Goal: Transaction & Acquisition: Purchase product/service

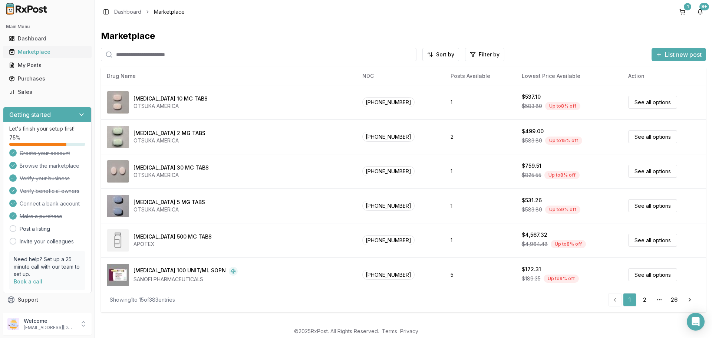
drag, startPoint x: 37, startPoint y: 53, endPoint x: 45, endPoint y: 51, distance: 8.2
click at [37, 53] on div "Marketplace" at bounding box center [47, 51] width 77 height 7
click at [161, 57] on input "search" at bounding box center [259, 54] width 316 height 13
type input "******"
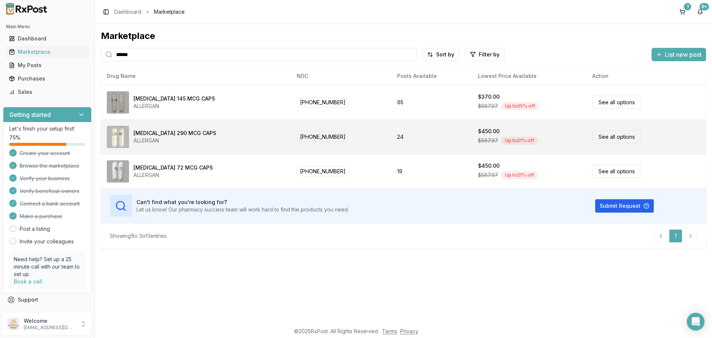
click at [604, 137] on link "See all options" at bounding box center [616, 136] width 49 height 13
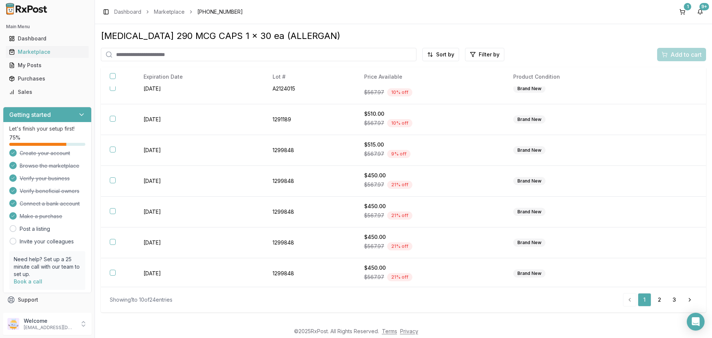
scroll to position [108, 0]
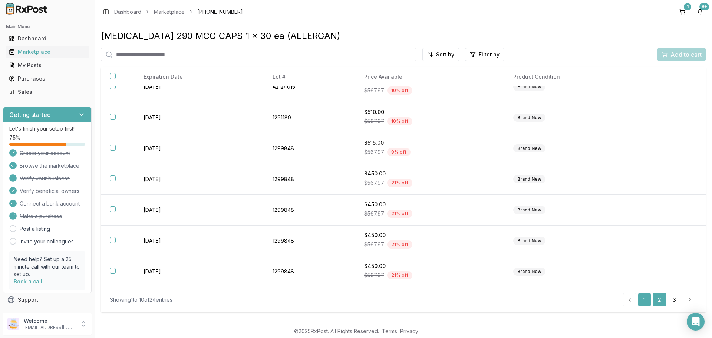
click at [657, 297] on link "2" at bounding box center [659, 299] width 13 height 13
click at [676, 300] on link "3" at bounding box center [674, 299] width 13 height 13
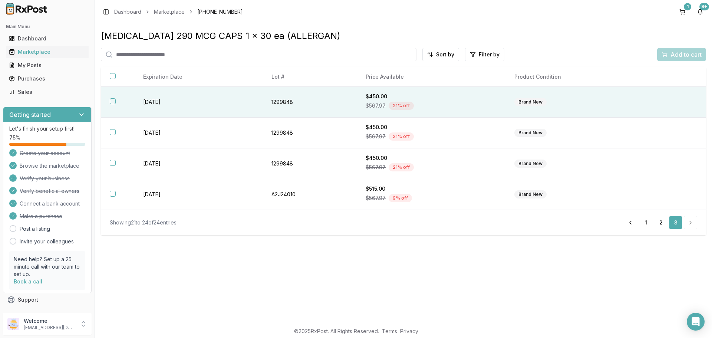
click at [114, 99] on button "button" at bounding box center [113, 101] width 6 height 6
click at [681, 54] on span "Add to cart" at bounding box center [686, 54] width 31 height 9
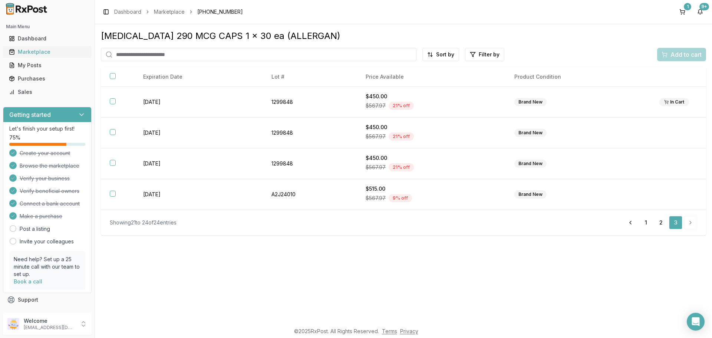
click at [32, 53] on div "Marketplace" at bounding box center [47, 51] width 77 height 7
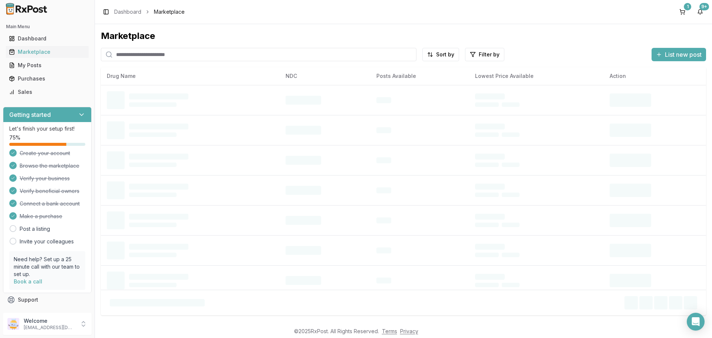
click at [132, 53] on input "search" at bounding box center [259, 54] width 316 height 13
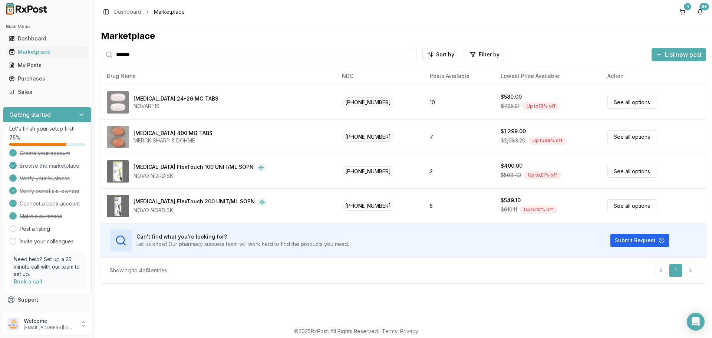
type input "*******"
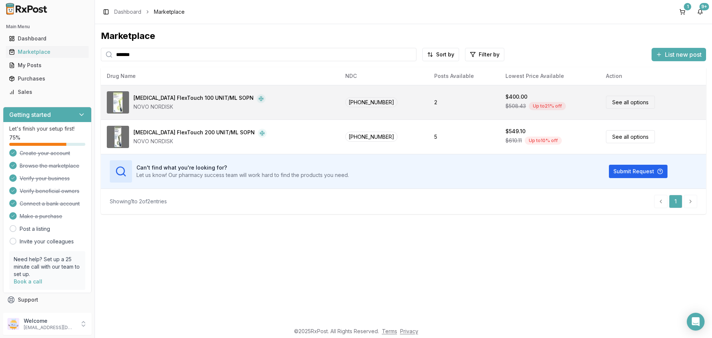
click at [619, 102] on link "See all options" at bounding box center [630, 102] width 49 height 13
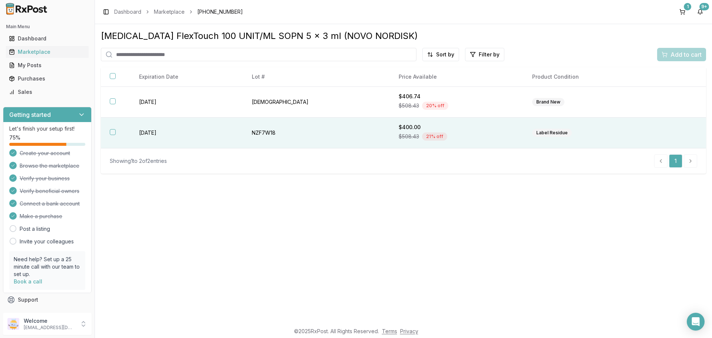
click at [111, 132] on button "button" at bounding box center [113, 132] width 6 height 6
click at [682, 54] on span "Add to cart" at bounding box center [686, 54] width 31 height 9
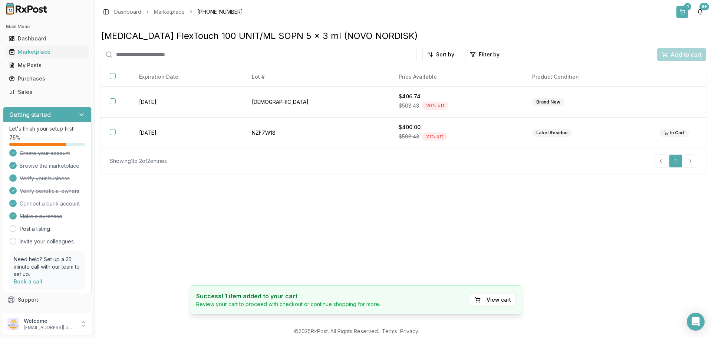
click at [682, 11] on button "1" at bounding box center [682, 12] width 12 height 12
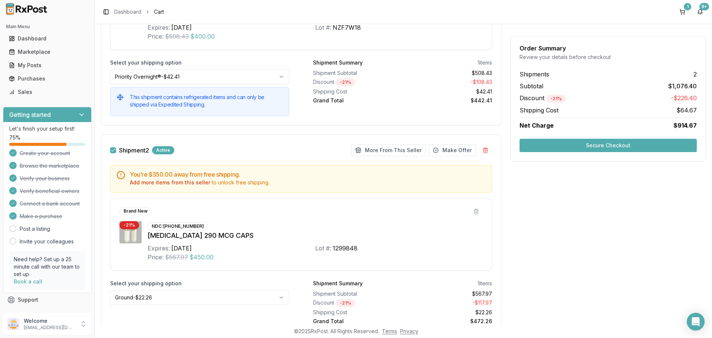
scroll to position [217, 0]
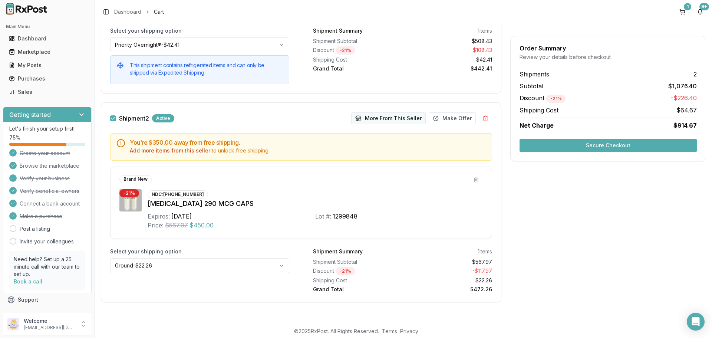
click at [381, 119] on button "More From This Seller" at bounding box center [388, 118] width 75 height 12
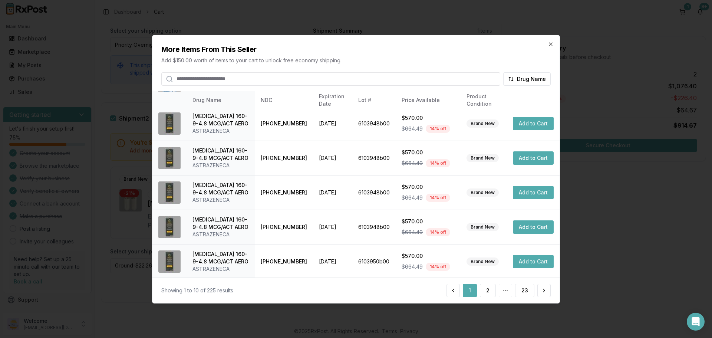
scroll to position [177, 0]
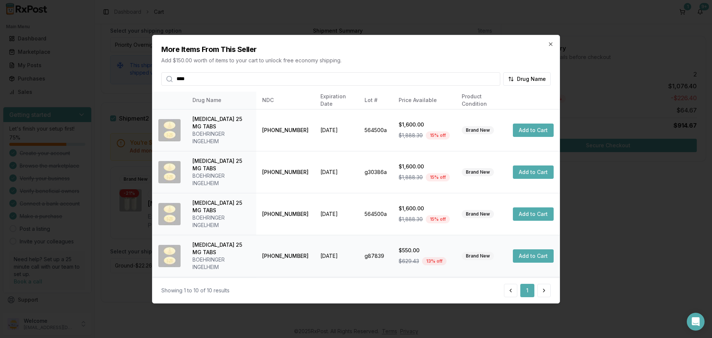
click at [528, 253] on button "Add to Cart" at bounding box center [533, 255] width 41 height 13
drag, startPoint x: 197, startPoint y: 79, endPoint x: 0, endPoint y: 96, distance: 197.7
click at [37, 85] on body "Main Menu Dashboard Marketplace My Posts Purchases Sales Getting started Let's …" at bounding box center [356, 169] width 712 height 338
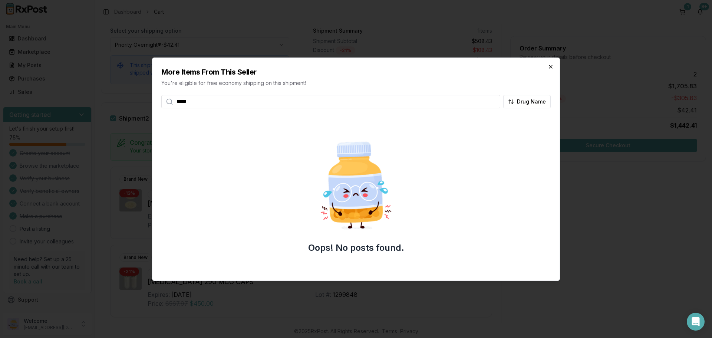
type input "*****"
click at [549, 66] on icon "button" at bounding box center [551, 67] width 6 height 6
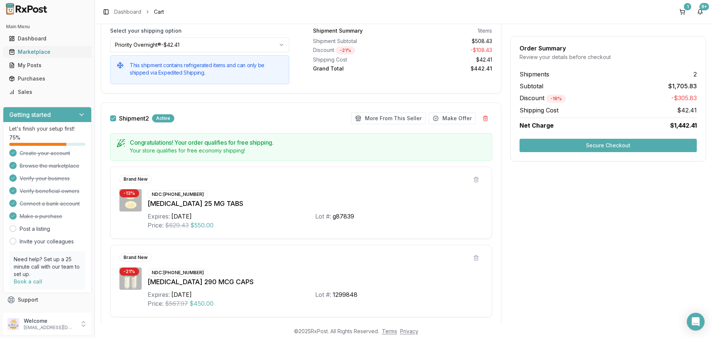
click at [33, 53] on div "Marketplace" at bounding box center [47, 51] width 77 height 7
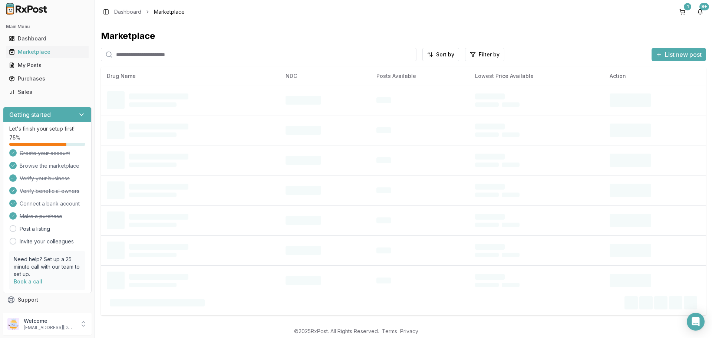
click at [220, 55] on input "search" at bounding box center [259, 54] width 316 height 13
type input "*"
drag, startPoint x: 685, startPoint y: 9, endPoint x: 669, endPoint y: 20, distance: 18.4
click at [685, 9] on div "1" at bounding box center [687, 6] width 7 height 7
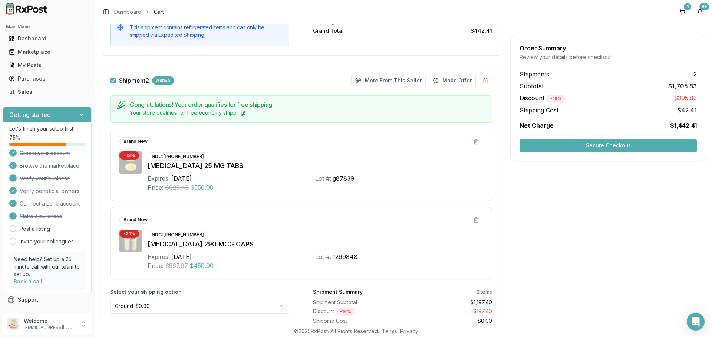
scroll to position [260, 0]
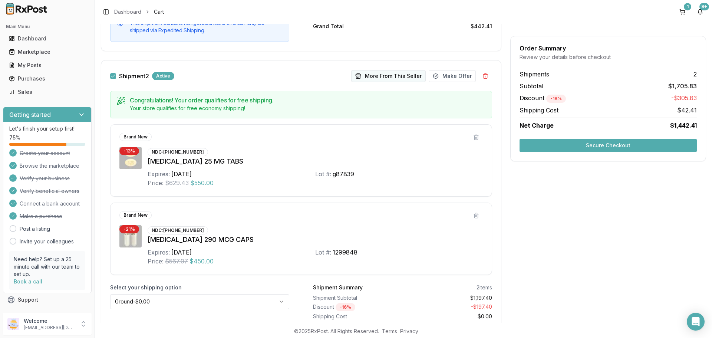
click at [382, 76] on button "More From This Seller" at bounding box center [388, 76] width 75 height 12
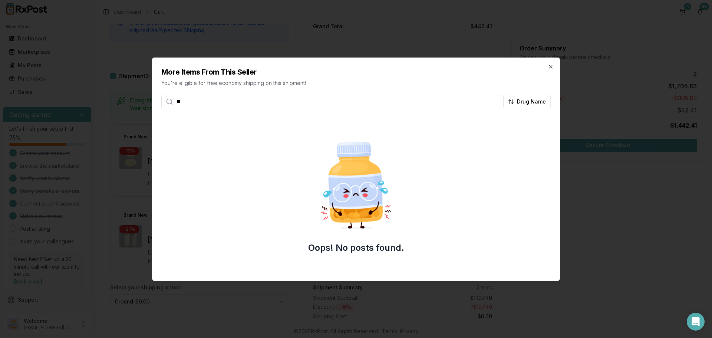
type input "*"
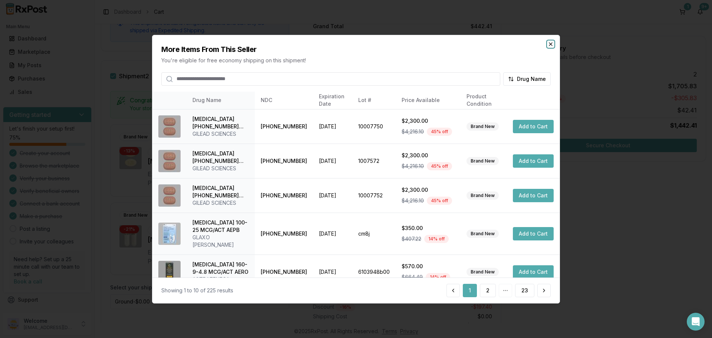
click at [550, 45] on icon "button" at bounding box center [550, 43] width 3 height 3
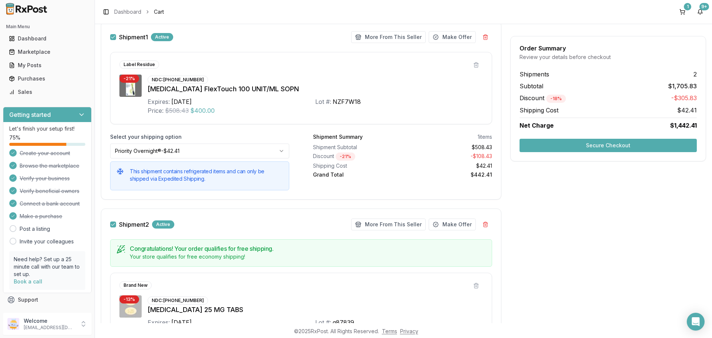
scroll to position [74, 0]
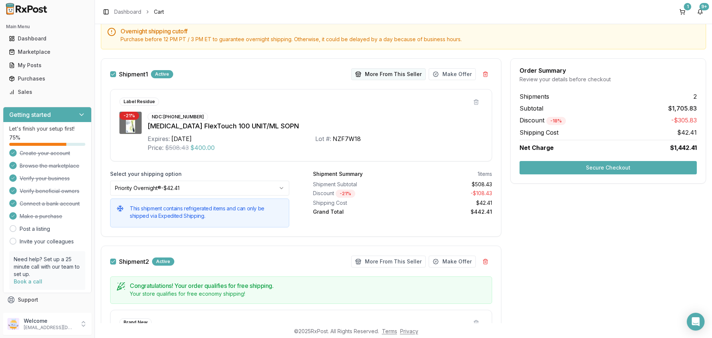
click at [378, 74] on button "More From This Seller" at bounding box center [388, 74] width 75 height 12
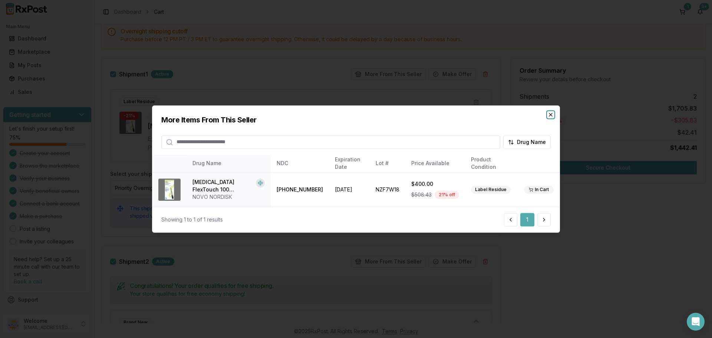
click at [549, 115] on icon "button" at bounding box center [551, 115] width 6 height 6
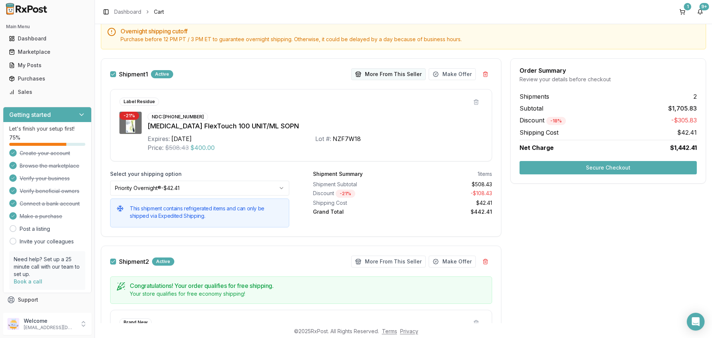
click at [380, 73] on button "More From This Seller" at bounding box center [388, 74] width 75 height 12
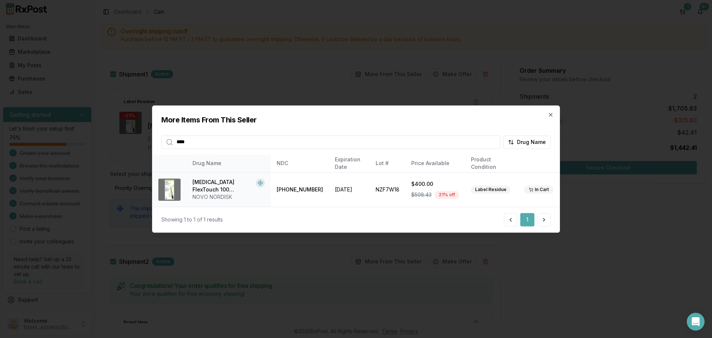
type input "****"
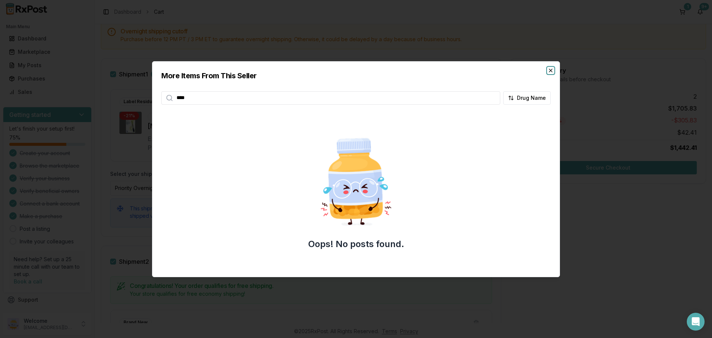
click at [551, 68] on icon "button" at bounding box center [551, 70] width 6 height 6
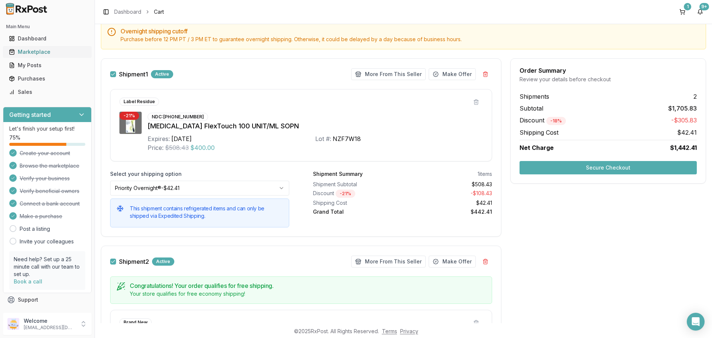
click at [39, 50] on div "Marketplace" at bounding box center [47, 51] width 77 height 7
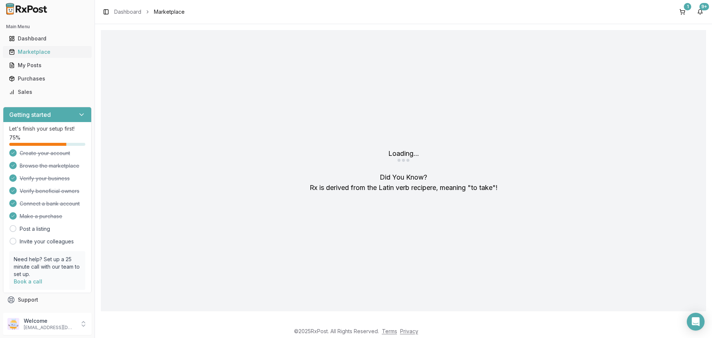
click at [35, 53] on div "Marketplace" at bounding box center [47, 51] width 77 height 7
click at [40, 34] on link "Dashboard" at bounding box center [47, 38] width 83 height 13
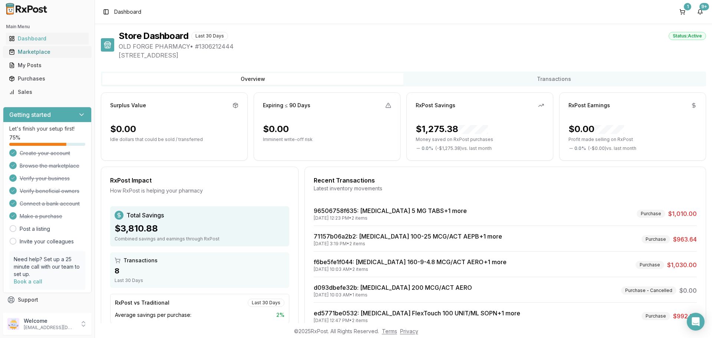
click at [32, 54] on div "Marketplace" at bounding box center [47, 51] width 77 height 7
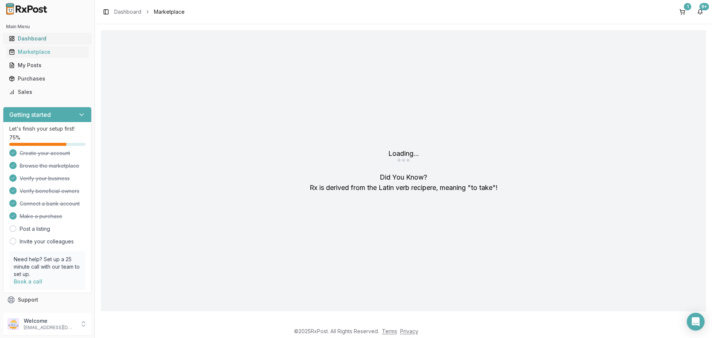
click at [26, 38] on div "Dashboard" at bounding box center [47, 38] width 77 height 7
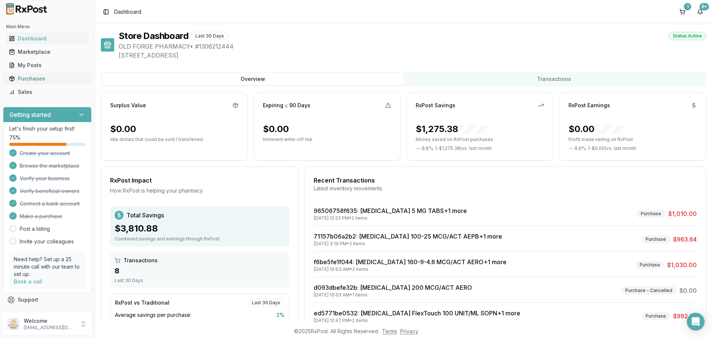
click at [27, 76] on div "Purchases" at bounding box center [47, 78] width 77 height 7
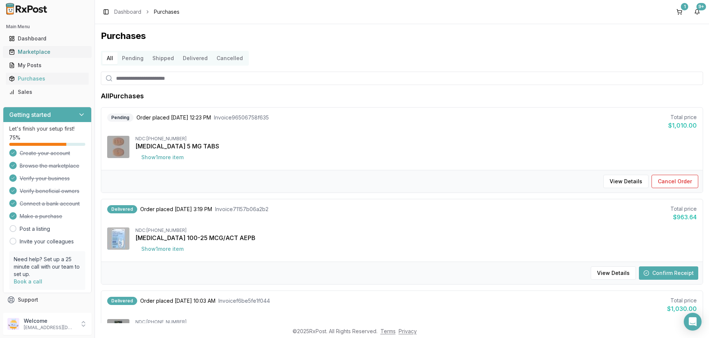
click at [32, 52] on div "Marketplace" at bounding box center [47, 51] width 77 height 7
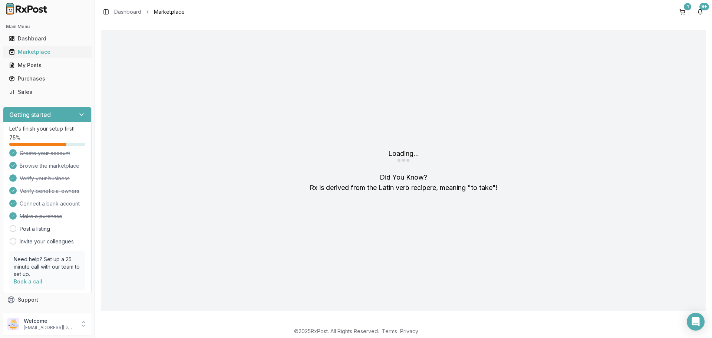
click at [31, 51] on div "Marketplace" at bounding box center [47, 51] width 77 height 7
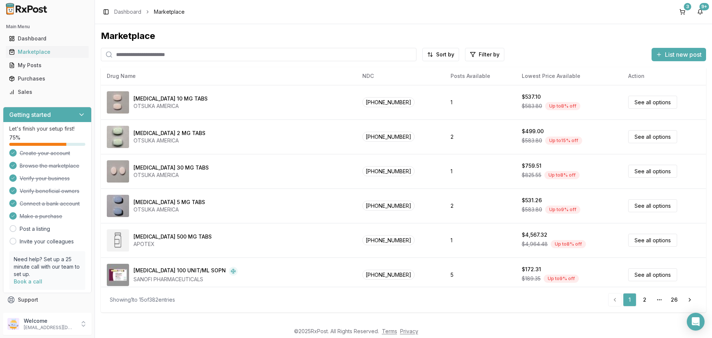
click at [206, 52] on input "search" at bounding box center [259, 54] width 316 height 13
type input "******"
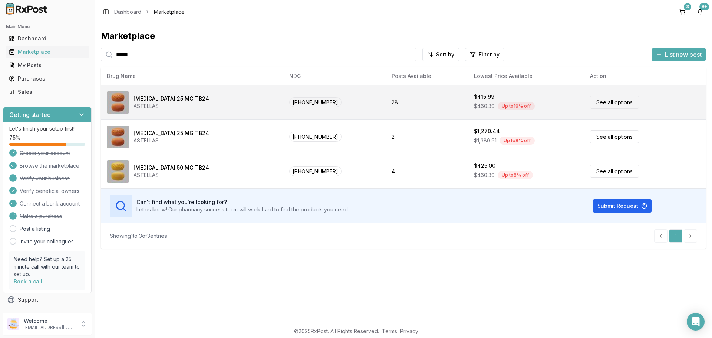
click at [609, 103] on link "See all options" at bounding box center [614, 102] width 49 height 13
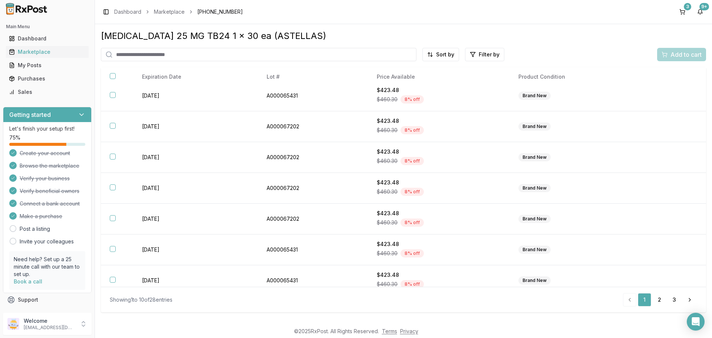
scroll to position [108, 0]
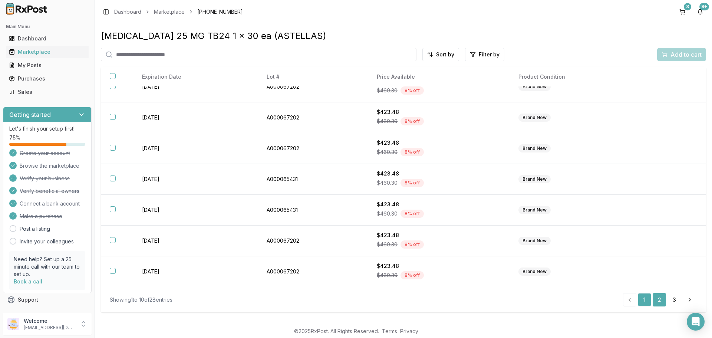
click at [660, 301] on link "2" at bounding box center [659, 299] width 13 height 13
click at [679, 298] on link "3" at bounding box center [674, 299] width 13 height 13
click at [659, 299] on link "2" at bounding box center [660, 299] width 13 height 13
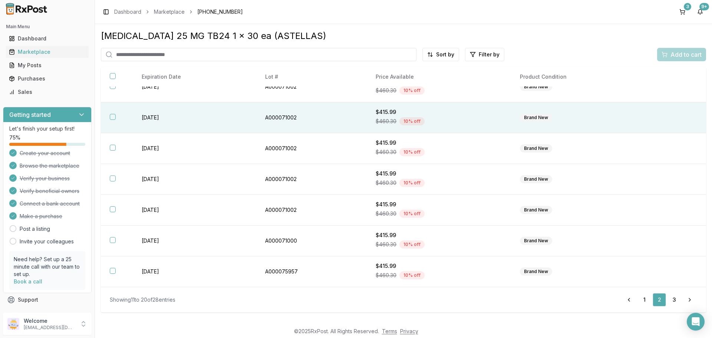
click at [110, 117] on button "button" at bounding box center [113, 117] width 6 height 6
click at [682, 52] on span "Add to cart" at bounding box center [686, 54] width 31 height 9
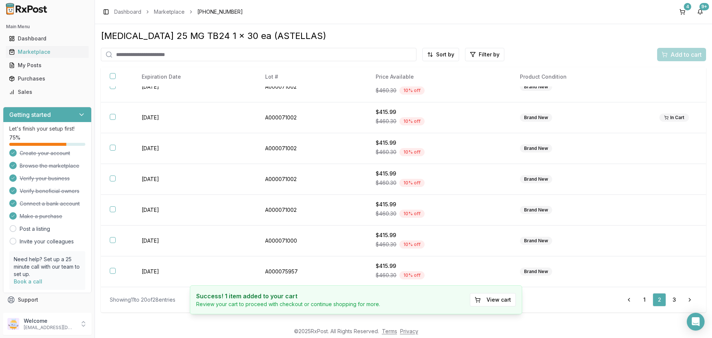
click at [136, 55] on input "search" at bounding box center [259, 54] width 316 height 13
type input "*****"
drag, startPoint x: 32, startPoint y: 50, endPoint x: 39, endPoint y: 53, distance: 7.8
click at [33, 50] on div "Marketplace" at bounding box center [47, 51] width 77 height 7
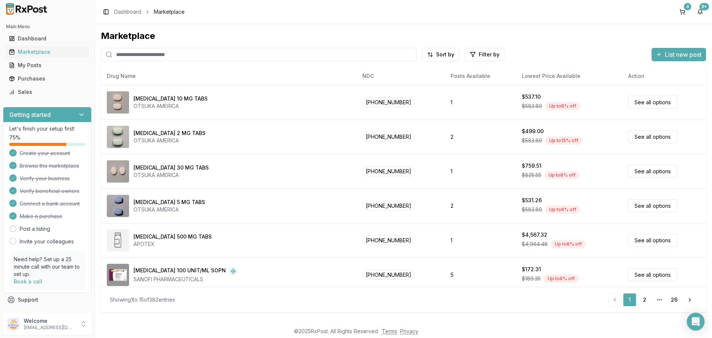
click at [155, 53] on input "search" at bounding box center [259, 54] width 316 height 13
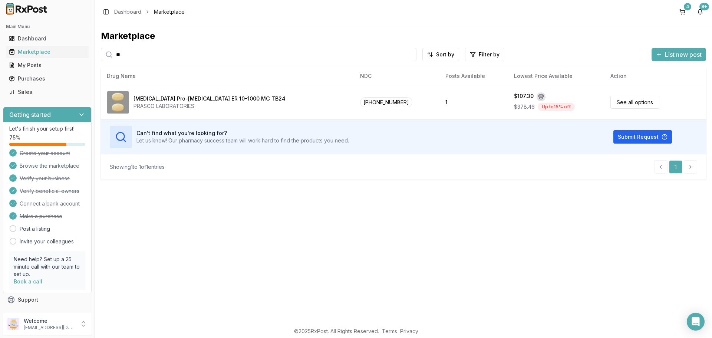
type input "*"
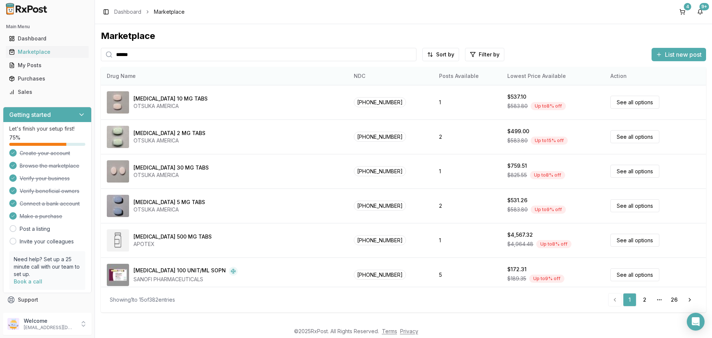
type input "******"
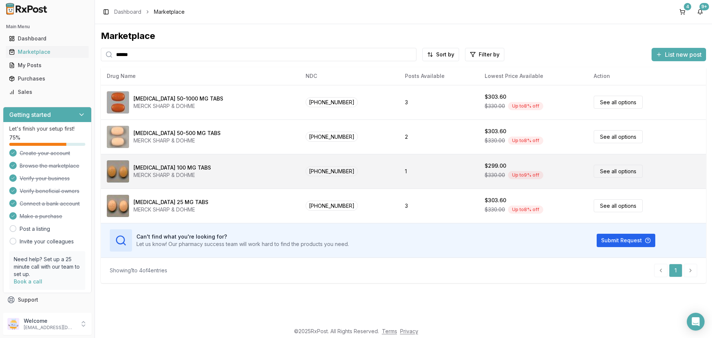
click at [604, 171] on link "See all options" at bounding box center [618, 171] width 49 height 13
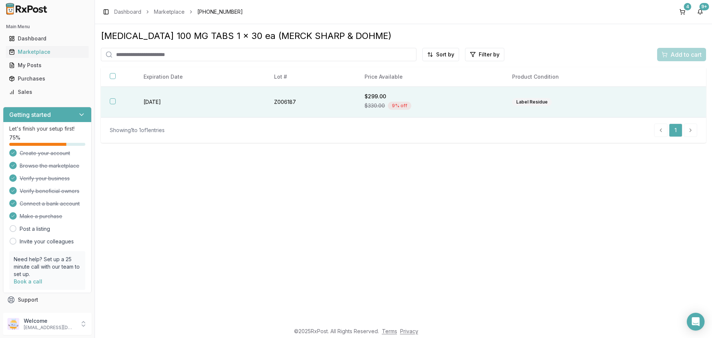
click at [113, 100] on button "button" at bounding box center [113, 101] width 6 height 6
click at [679, 53] on span "Add to cart" at bounding box center [686, 54] width 31 height 9
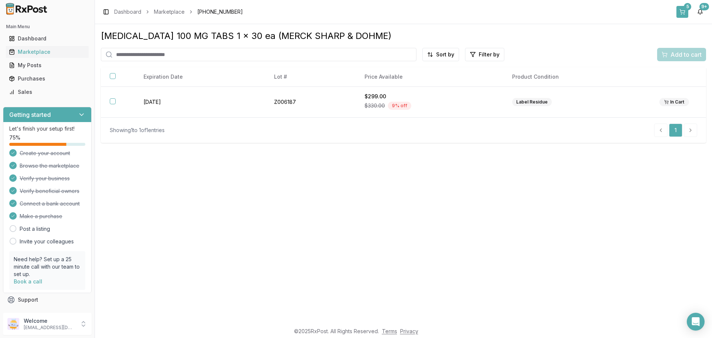
click at [684, 8] on div "5" at bounding box center [687, 6] width 7 height 7
